Goal: Complete application form

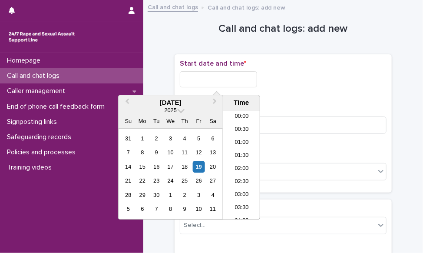
scroll to position [516, 0]
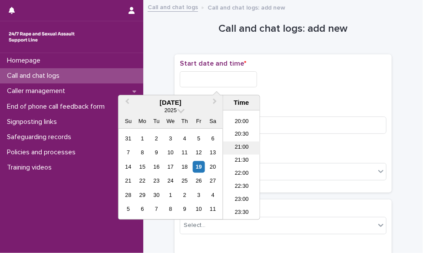
click at [236, 144] on li "21:00" at bounding box center [241, 148] width 37 height 13
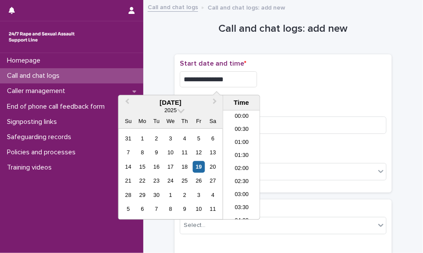
drag, startPoint x: 234, startPoint y: 77, endPoint x: 250, endPoint y: 86, distance: 18.7
click at [234, 78] on input "**********" at bounding box center [218, 79] width 77 height 16
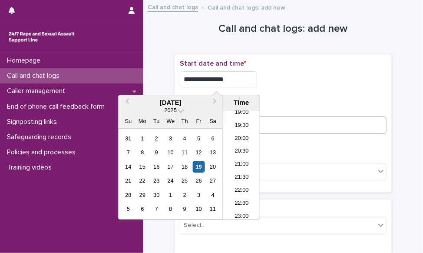
type input "**********"
click at [293, 119] on input at bounding box center [283, 124] width 207 height 17
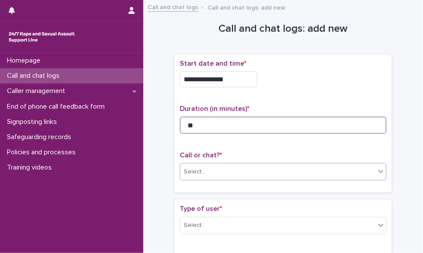
type input "**"
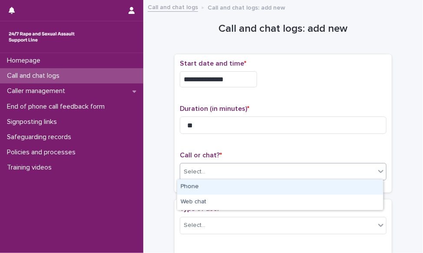
click at [243, 171] on div "Select..." at bounding box center [277, 172] width 195 height 14
click at [225, 188] on div "Phone" at bounding box center [280, 186] width 206 height 15
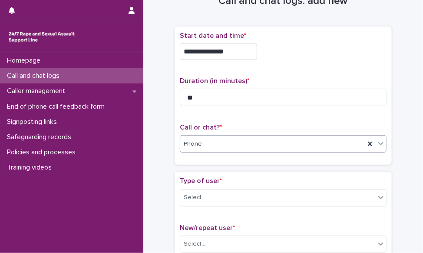
scroll to position [43, 0]
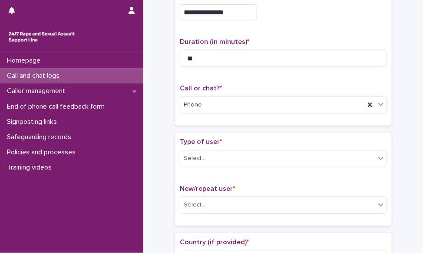
scroll to position [87, 0]
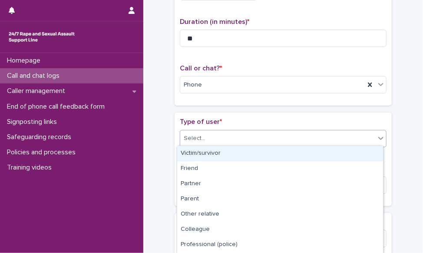
click at [208, 138] on div "Select..." at bounding box center [277, 138] width 195 height 14
click at [206, 154] on div "Victim/survivor" at bounding box center [280, 153] width 206 height 15
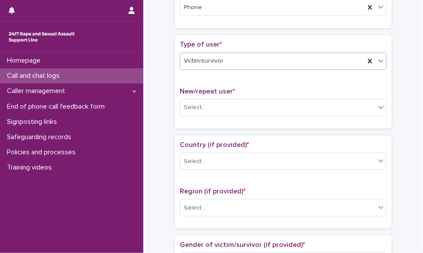
scroll to position [174, 0]
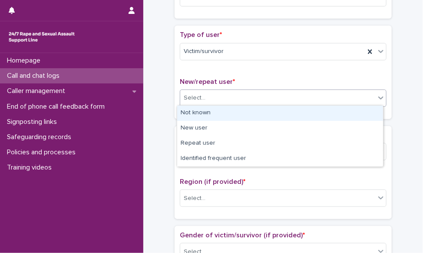
click at [208, 101] on div "Select..." at bounding box center [277, 98] width 195 height 14
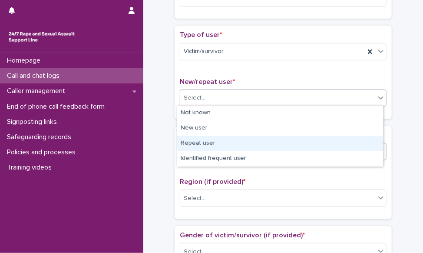
click at [212, 145] on div "Repeat user" at bounding box center [280, 143] width 206 height 15
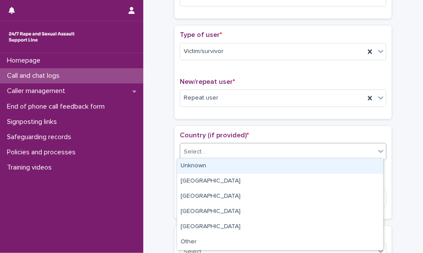
click at [212, 153] on div "Select..." at bounding box center [277, 152] width 195 height 14
click at [206, 165] on div "Unknown" at bounding box center [280, 166] width 206 height 15
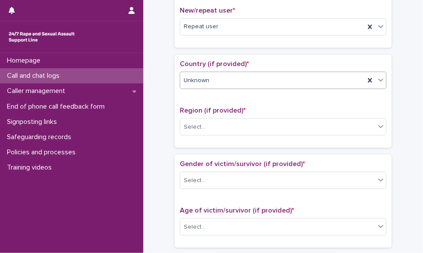
scroll to position [261, 0]
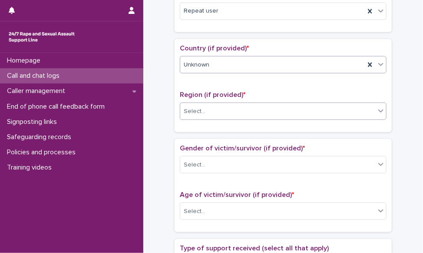
click at [227, 112] on div "Select..." at bounding box center [277, 111] width 195 height 14
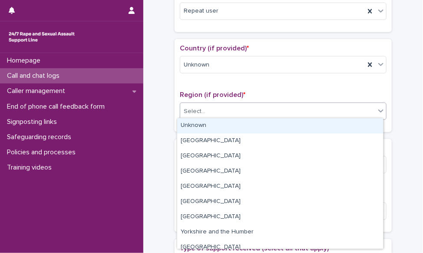
click at [218, 129] on div "Unknown" at bounding box center [280, 125] width 206 height 15
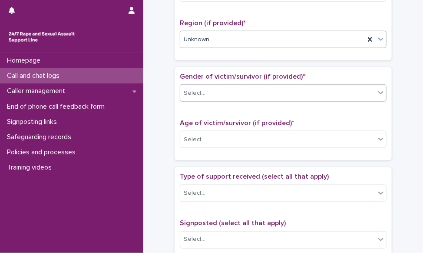
scroll to position [348, 0]
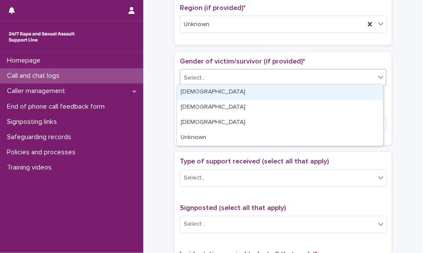
click at [221, 73] on div "Select..." at bounding box center [277, 78] width 195 height 14
click at [217, 93] on div "[DEMOGRAPHIC_DATA]" at bounding box center [280, 92] width 206 height 15
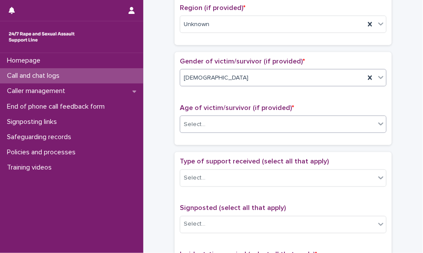
click at [212, 122] on div "Select..." at bounding box center [277, 124] width 195 height 14
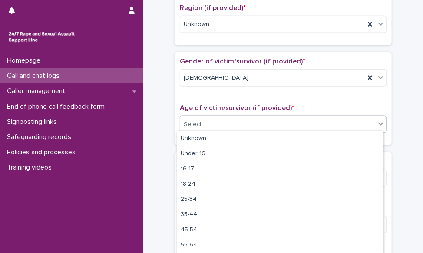
scroll to position [30, 0]
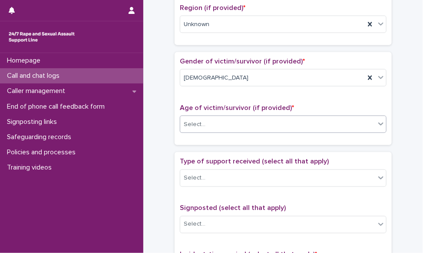
click at [196, 124] on div "Select..." at bounding box center [195, 124] width 22 height 9
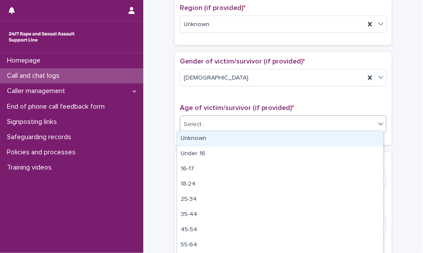
click at [195, 139] on div "Unknown" at bounding box center [280, 138] width 206 height 15
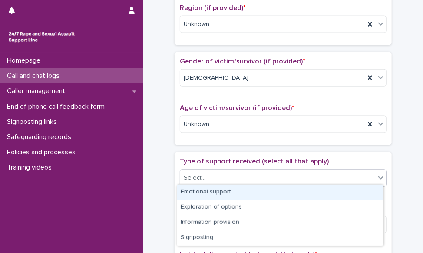
click at [205, 182] on div "Select..." at bounding box center [283, 177] width 207 height 17
click at [205, 192] on div "Emotional support" at bounding box center [280, 192] width 206 height 15
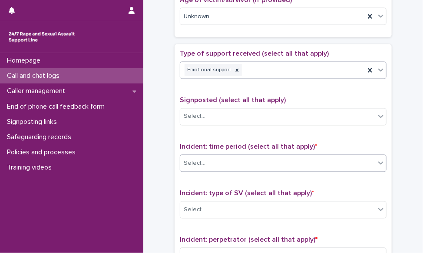
scroll to position [478, 0]
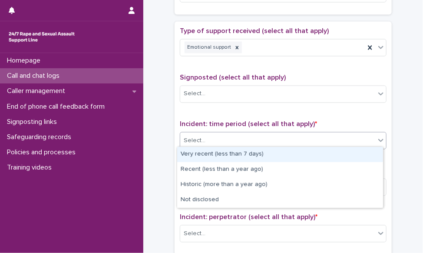
click at [238, 144] on div "Select..." at bounding box center [277, 141] width 195 height 14
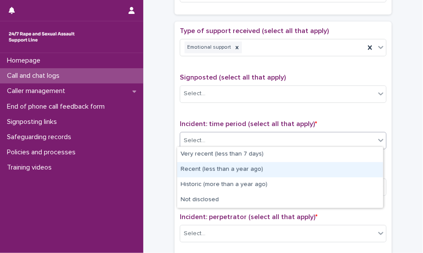
drag, startPoint x: 162, startPoint y: 120, endPoint x: 171, endPoint y: 122, distance: 9.5
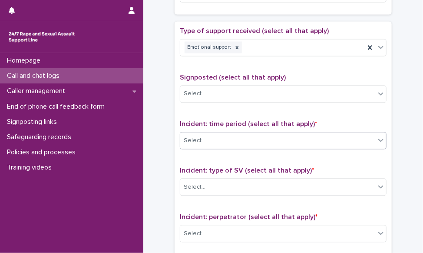
click at [198, 136] on div "Select..." at bounding box center [195, 140] width 22 height 9
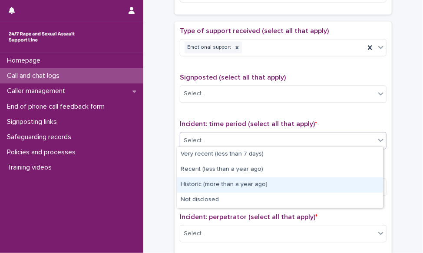
click at [234, 187] on div "Historic (more than a year ago)" at bounding box center [280, 184] width 206 height 15
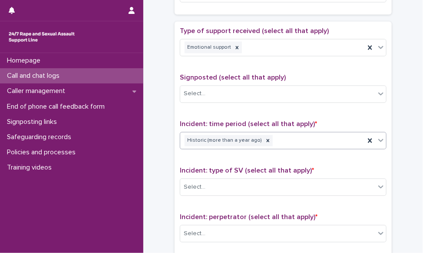
click at [234, 187] on div "Select..." at bounding box center [277, 187] width 195 height 14
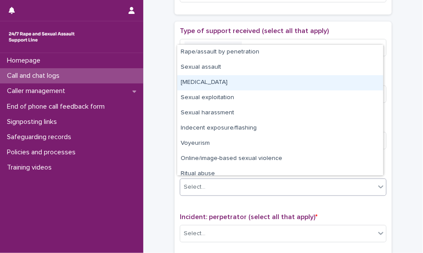
click at [238, 82] on div "[MEDICAL_DATA]" at bounding box center [280, 82] width 206 height 15
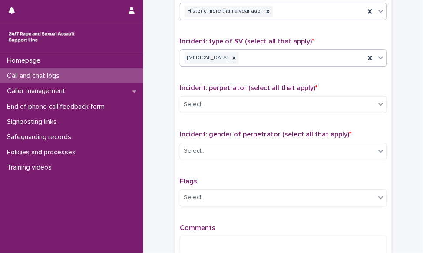
scroll to position [608, 0]
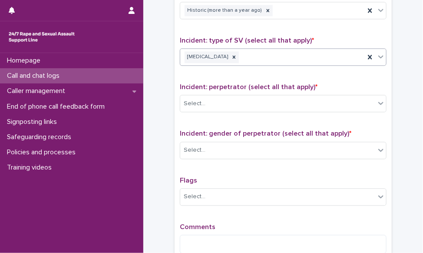
click at [261, 51] on div "[MEDICAL_DATA]" at bounding box center [272, 57] width 185 height 15
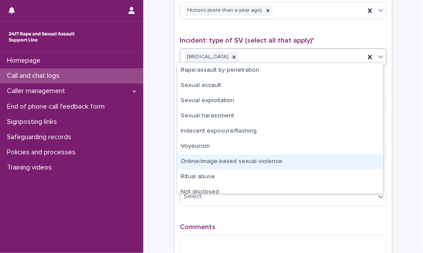
scroll to position [7, 0]
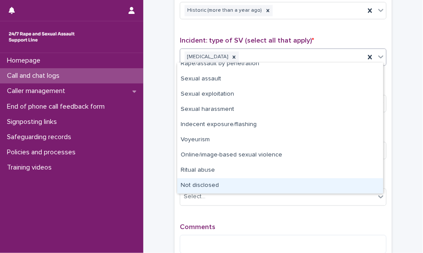
click at [205, 182] on div "Not disclosed" at bounding box center [280, 185] width 206 height 15
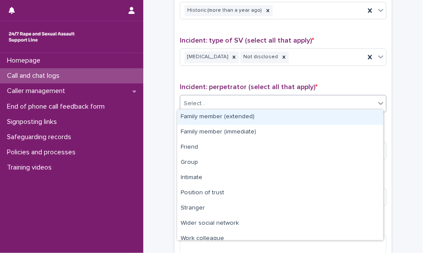
click at [224, 107] on div "Select..." at bounding box center [283, 103] width 207 height 17
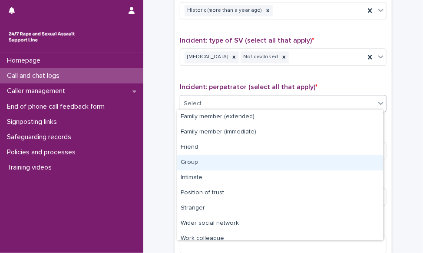
scroll to position [36, 0]
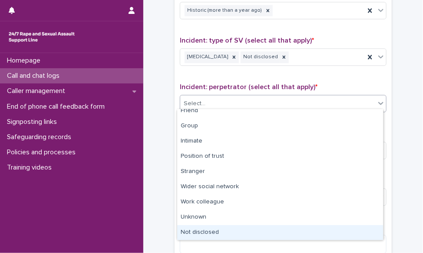
click at [197, 230] on div "Not disclosed" at bounding box center [280, 232] width 206 height 15
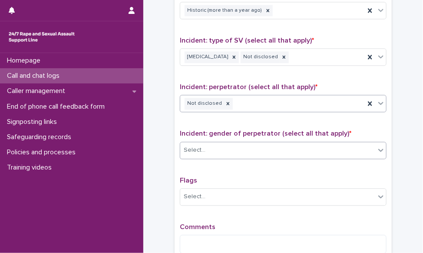
click at [225, 146] on div "Select..." at bounding box center [277, 150] width 195 height 14
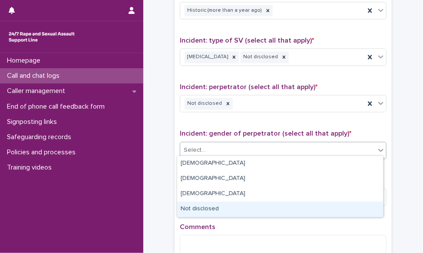
click at [207, 208] on div "Not disclosed" at bounding box center [280, 209] width 206 height 15
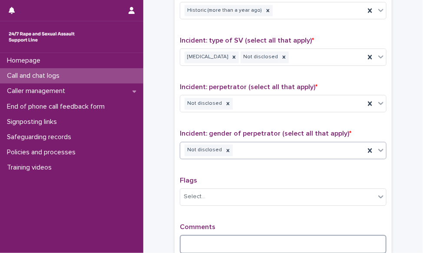
click at [205, 235] on textarea at bounding box center [283, 244] width 207 height 19
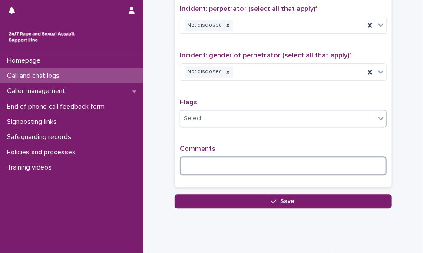
scroll to position [706, 0]
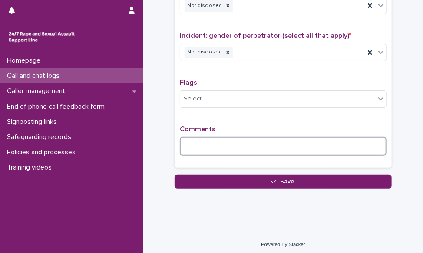
click at [211, 146] on textarea at bounding box center [283, 146] width 207 height 19
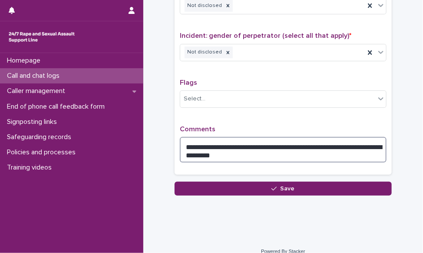
click at [238, 156] on textarea "**********" at bounding box center [283, 150] width 207 height 26
click at [235, 153] on textarea "**********" at bounding box center [283, 150] width 207 height 26
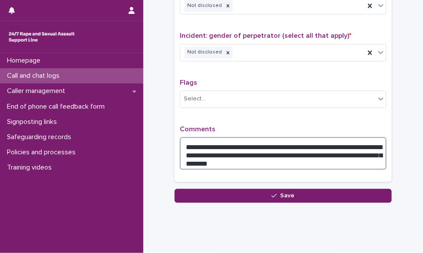
click at [259, 159] on textarea "**********" at bounding box center [283, 153] width 207 height 33
type textarea "**********"
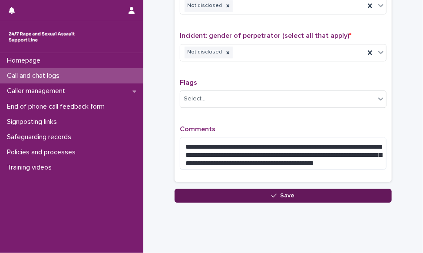
click at [330, 194] on button "Save" at bounding box center [283, 196] width 217 height 14
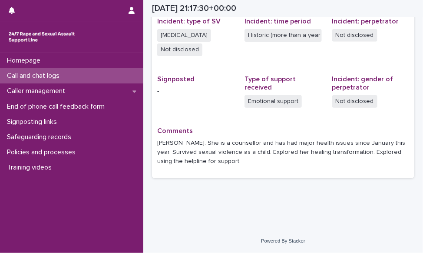
scroll to position [224, 0]
